Goal: Navigation & Orientation: Find specific page/section

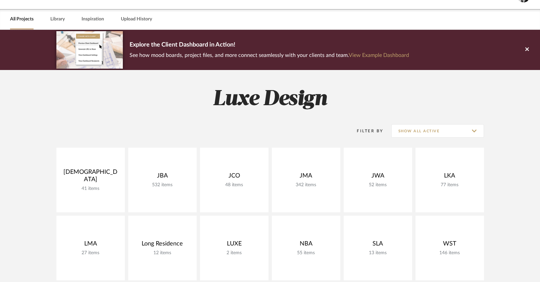
scroll to position [98, 0]
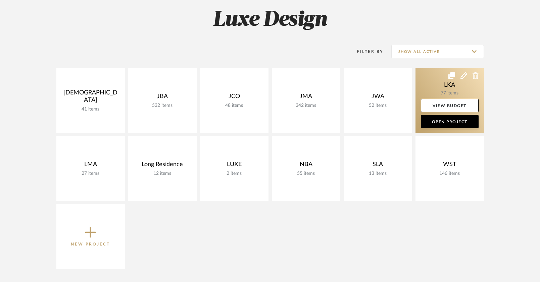
click at [453, 85] on link at bounding box center [449, 100] width 68 height 65
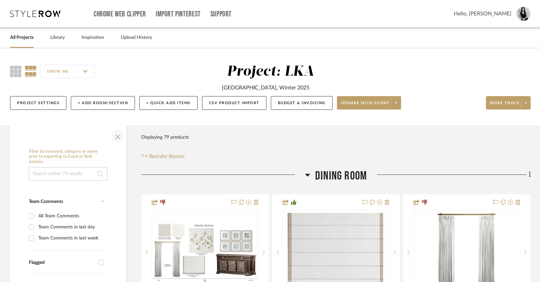
click at [118, 137] on span "button" at bounding box center [118, 136] width 16 height 16
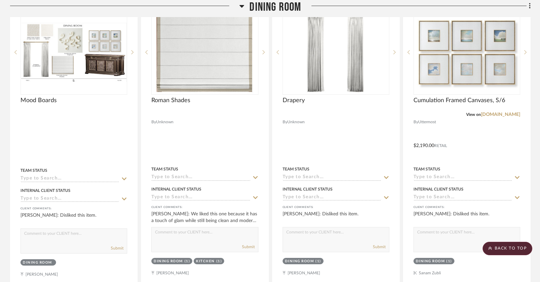
scroll to position [281, 0]
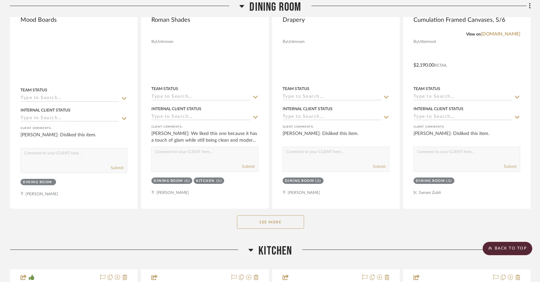
click at [266, 226] on button "See More" at bounding box center [270, 222] width 67 height 13
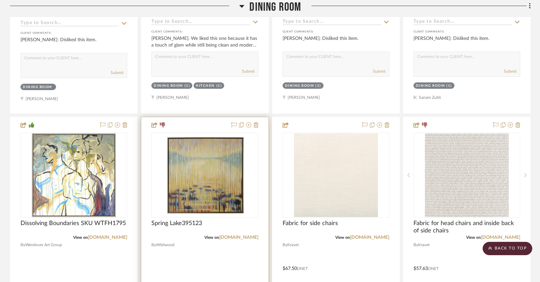
scroll to position [425, 0]
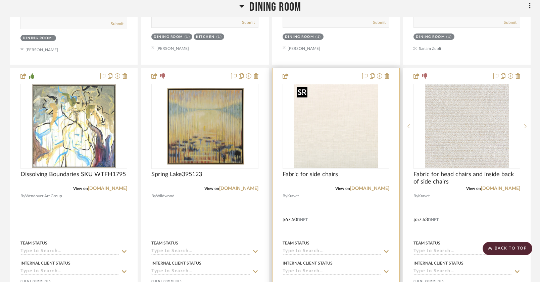
click at [0, 0] on img at bounding box center [0, 0] width 0 height 0
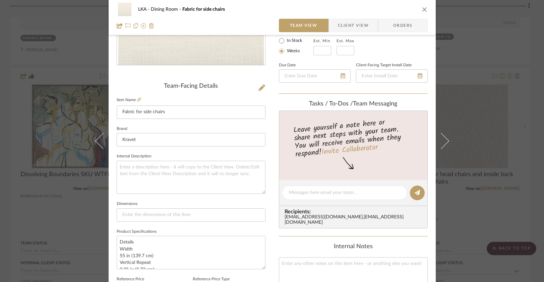
scroll to position [52, 0]
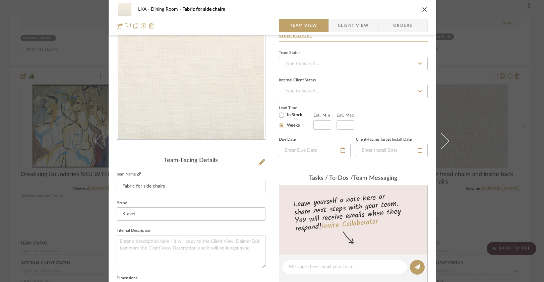
click at [137, 175] on icon at bounding box center [139, 174] width 4 height 4
click at [423, 8] on icon "close" at bounding box center [424, 9] width 5 height 5
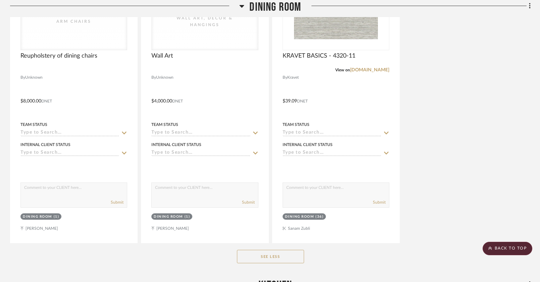
scroll to position [1889, 0]
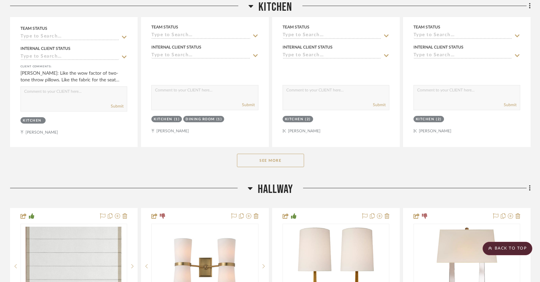
click at [286, 156] on button "See More" at bounding box center [270, 160] width 67 height 13
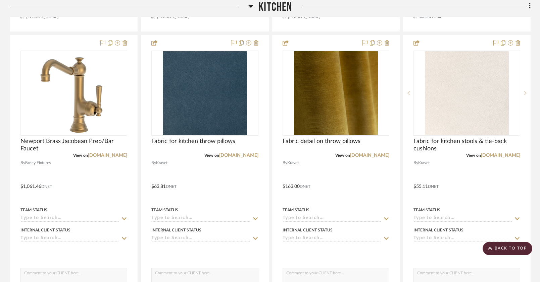
scroll to position [2553, 0]
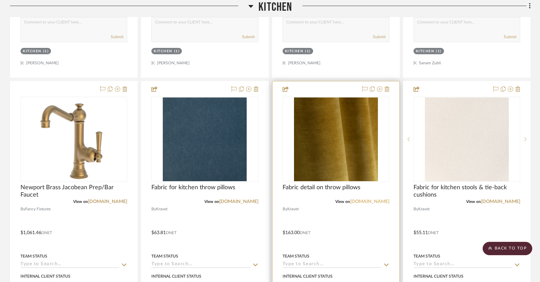
click at [372, 200] on link "metaphores.com" at bounding box center [369, 202] width 39 height 5
